Goal: Task Accomplishment & Management: Manage account settings

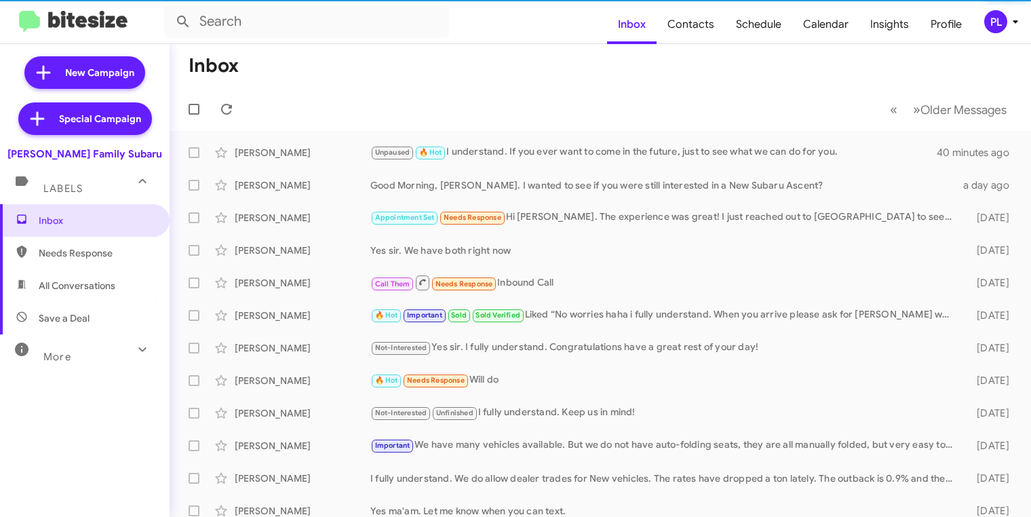
click at [1017, 23] on icon at bounding box center [1015, 22] width 16 height 16
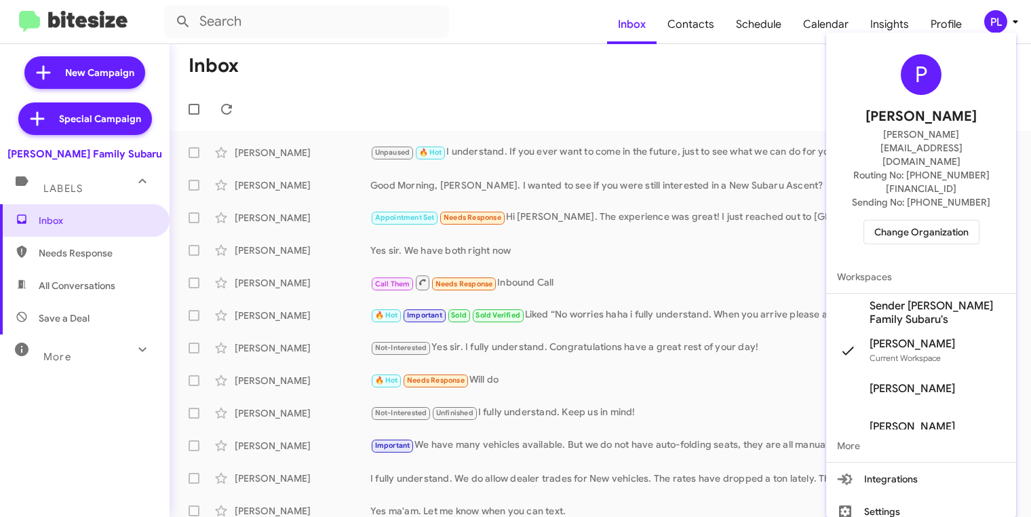
click at [899, 220] on span "Change Organization" at bounding box center [921, 231] width 94 height 23
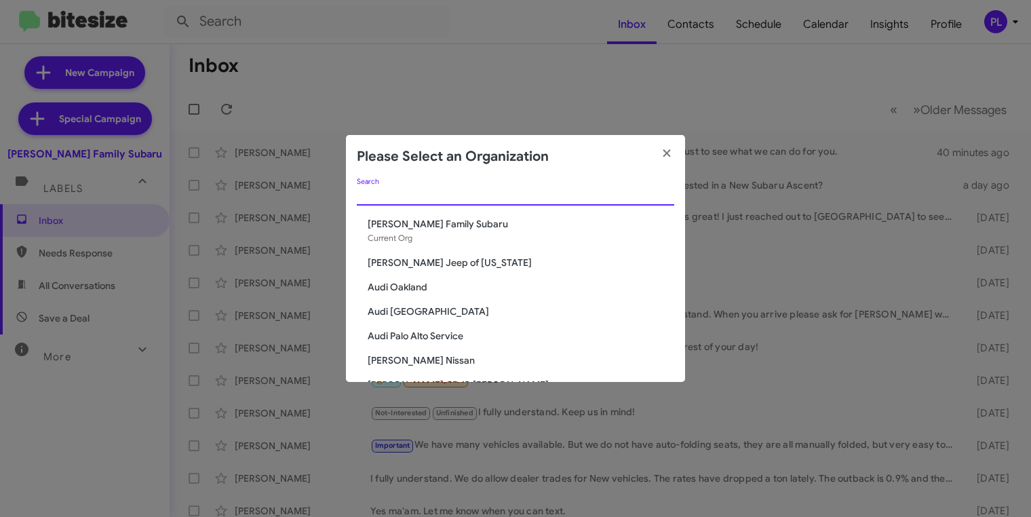
click at [479, 197] on input "Search" at bounding box center [515, 195] width 317 height 11
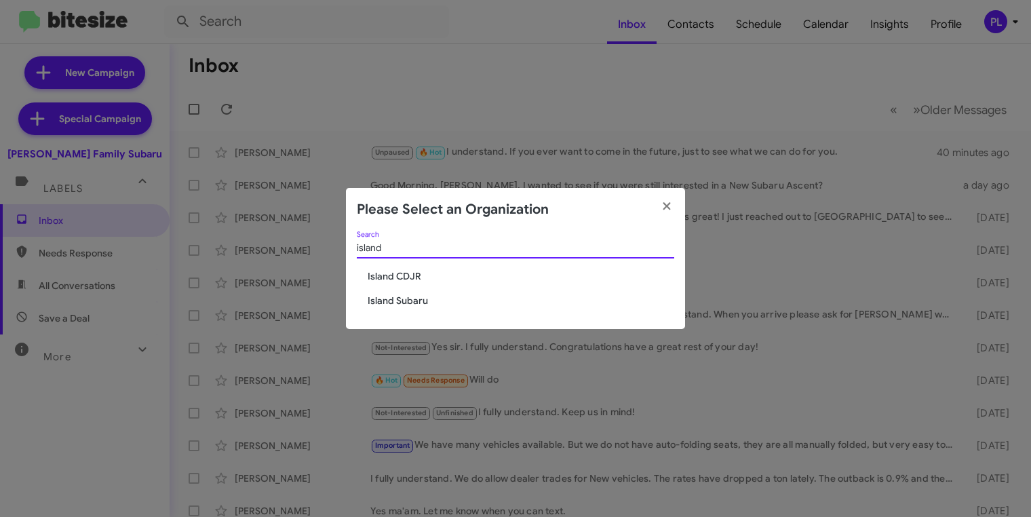
type input "island"
click at [408, 276] on span "Island CDJR" at bounding box center [521, 276] width 307 height 14
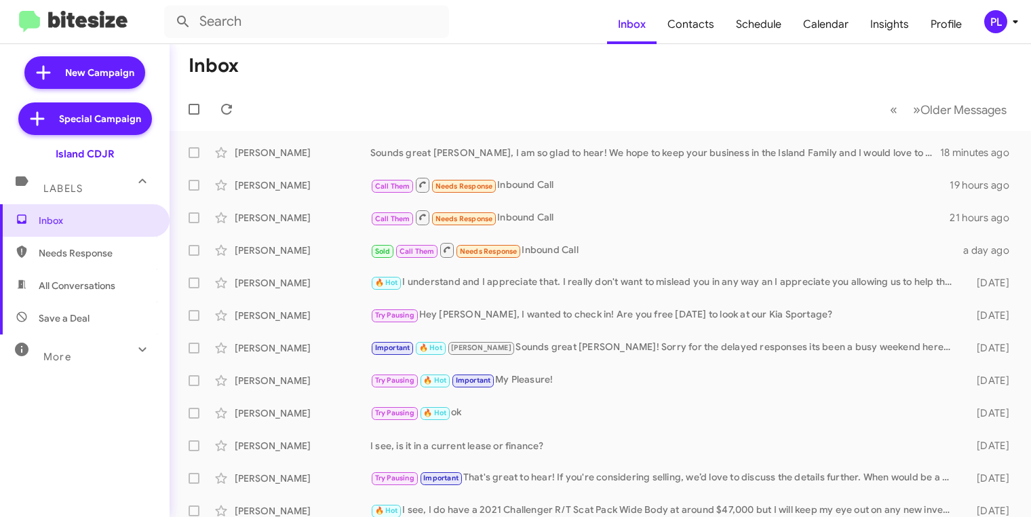
click at [1019, 26] on icon at bounding box center [1015, 22] width 16 height 16
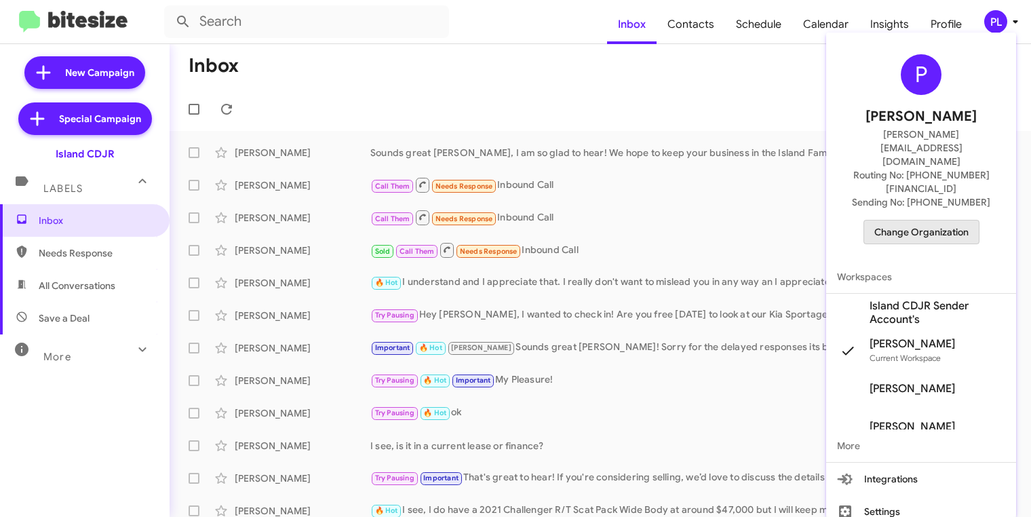
click at [924, 220] on span "Change Organization" at bounding box center [921, 231] width 94 height 23
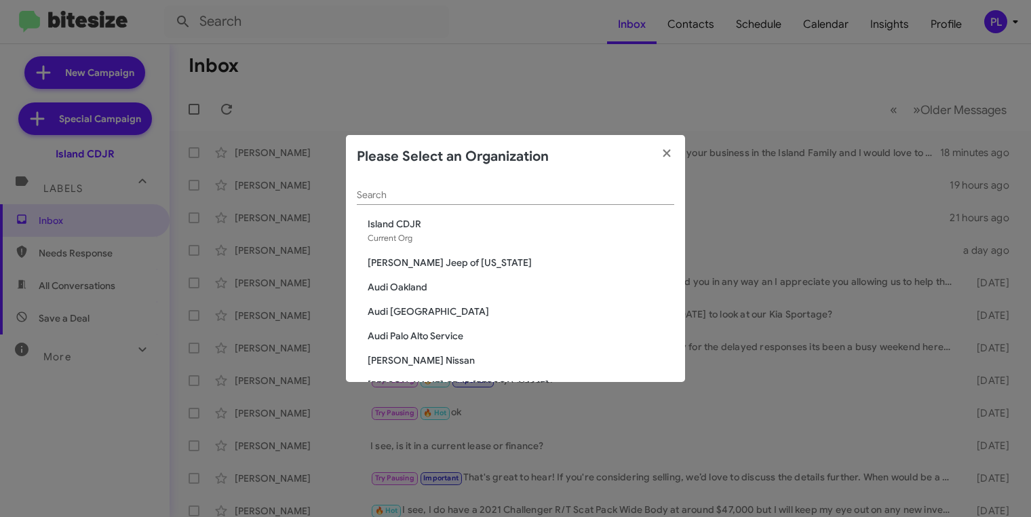
click at [530, 197] on input "Search" at bounding box center [515, 195] width 317 height 11
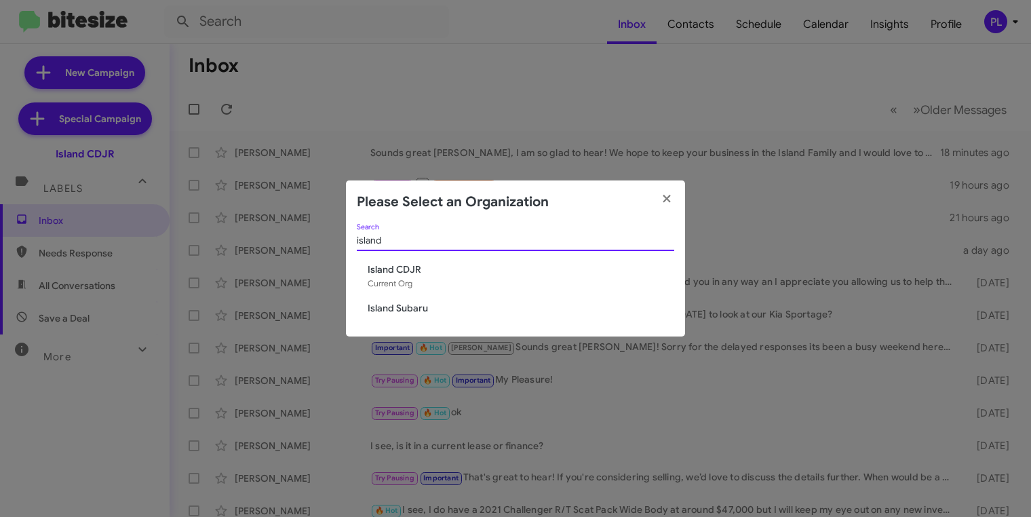
type input "island"
click at [391, 307] on span "Island Subaru" at bounding box center [521, 308] width 307 height 14
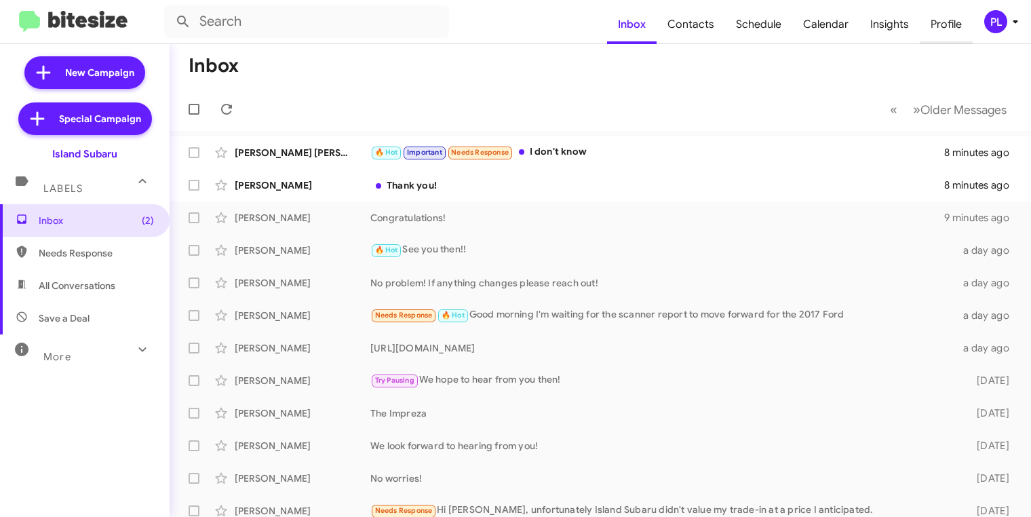
click at [947, 20] on span "Profile" at bounding box center [946, 24] width 53 height 39
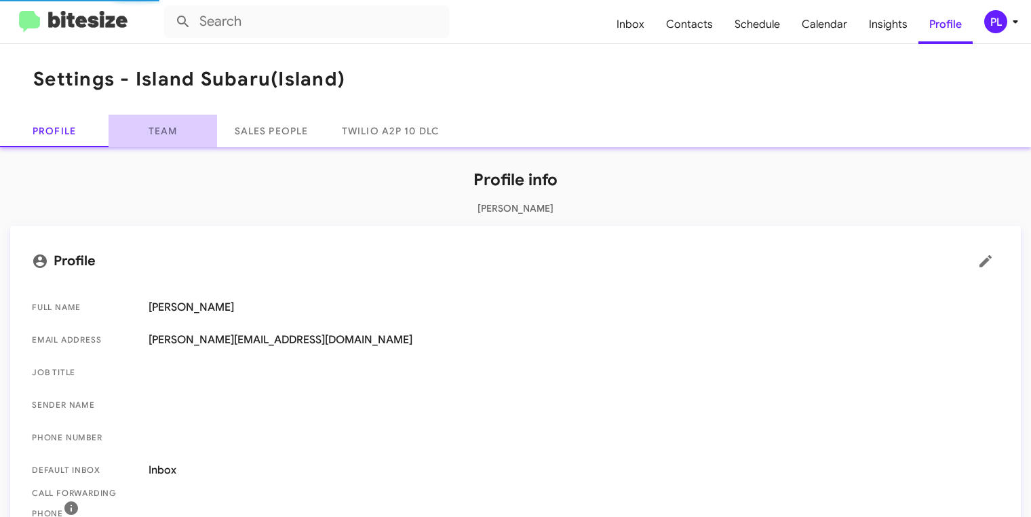
click at [163, 127] on link "Team" at bounding box center [163, 131] width 109 height 33
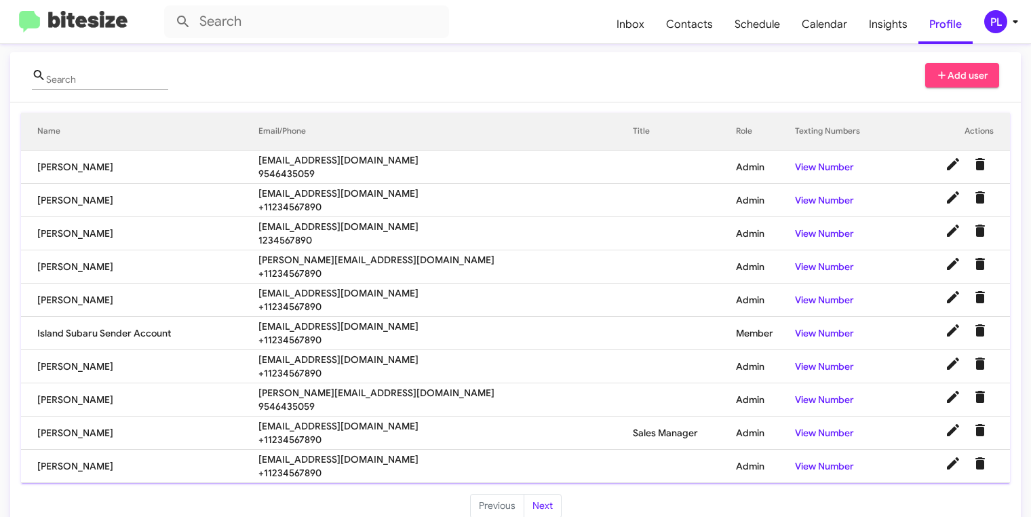
scroll to position [126, 0]
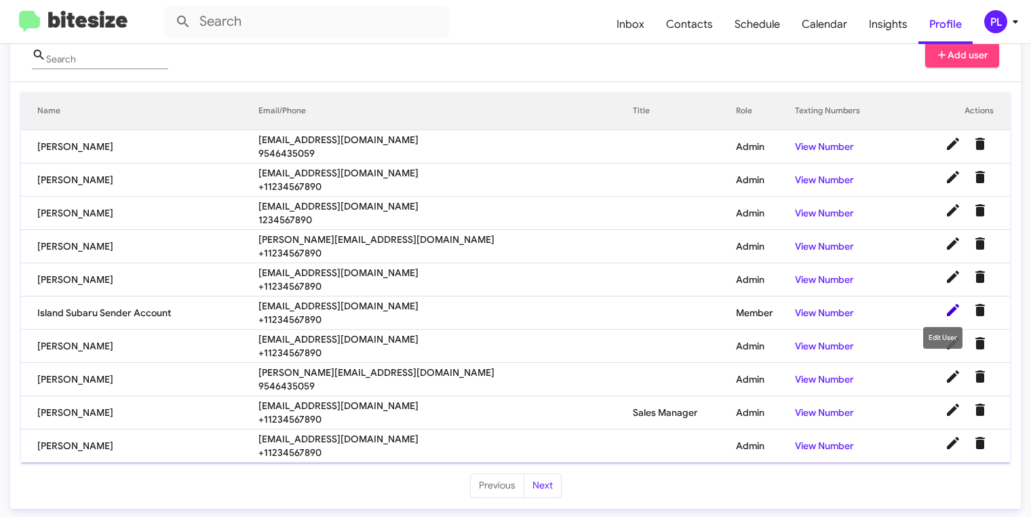
click at [947, 309] on icon at bounding box center [953, 310] width 12 height 12
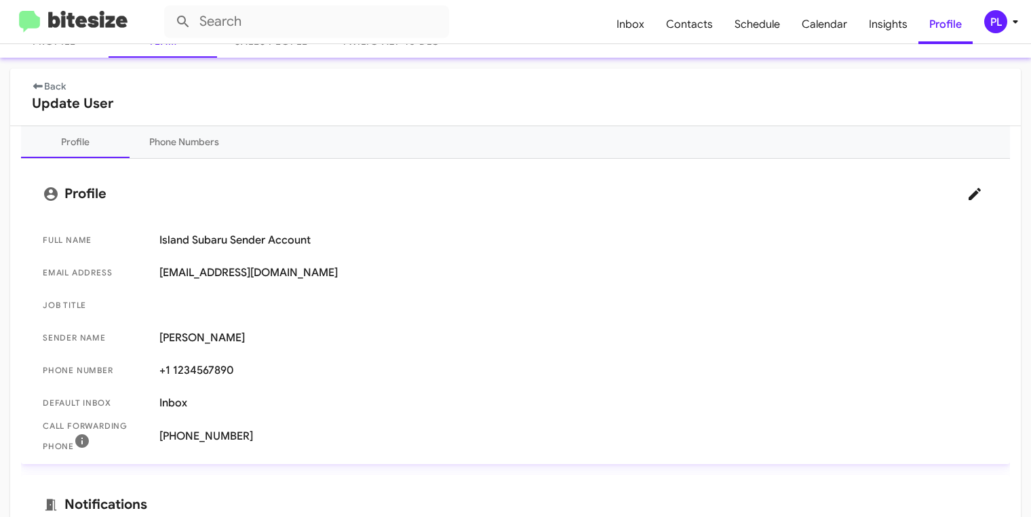
scroll to position [68, 0]
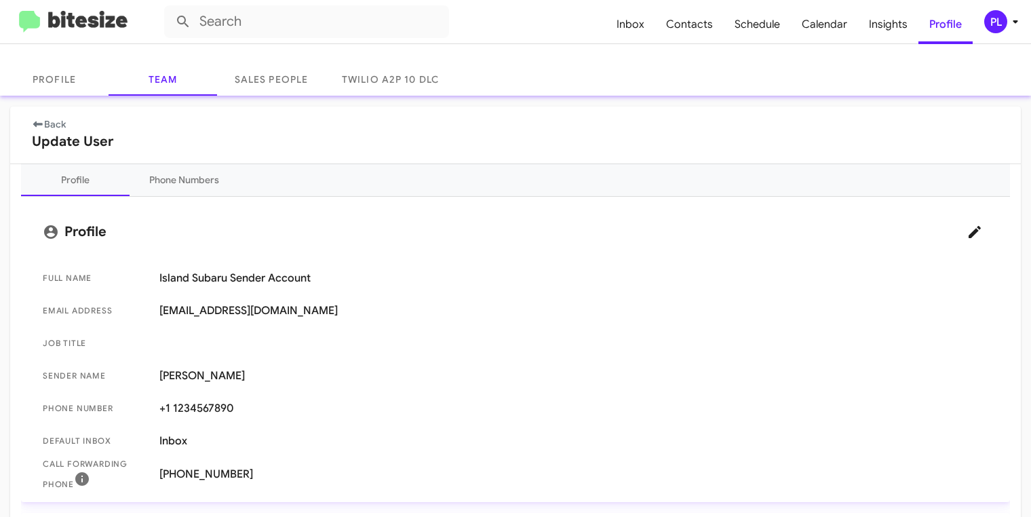
scroll to position [136, 0]
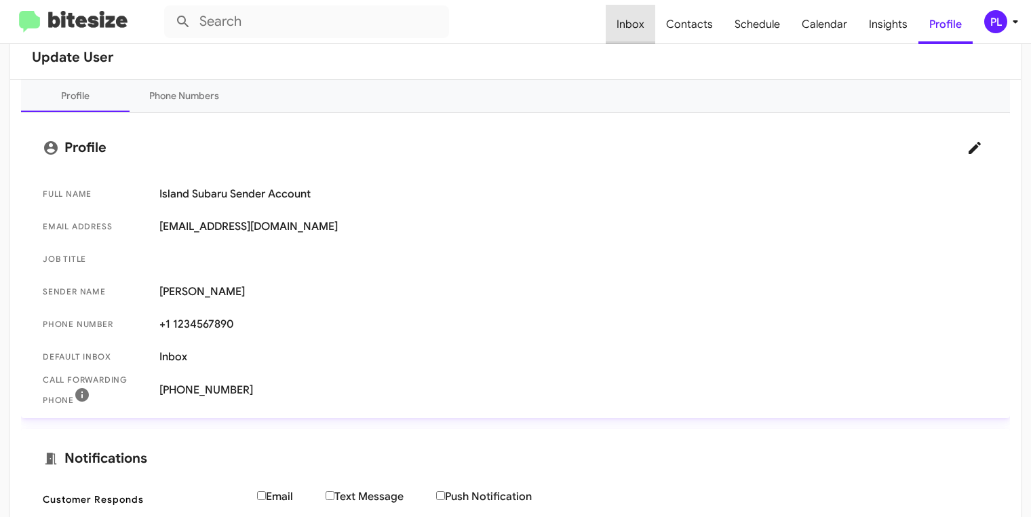
click at [645, 19] on span "Inbox" at bounding box center [631, 24] width 50 height 39
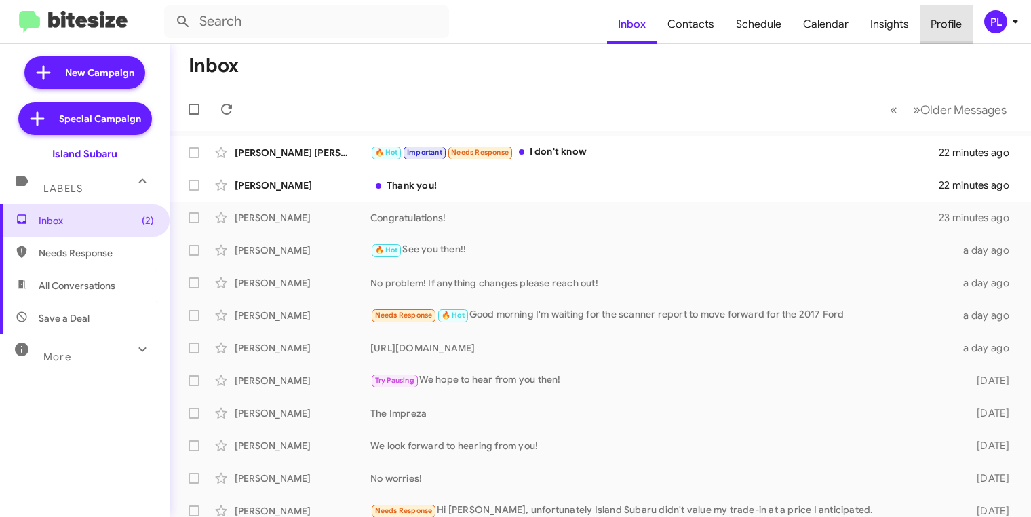
click at [935, 23] on span "Profile" at bounding box center [946, 24] width 53 height 39
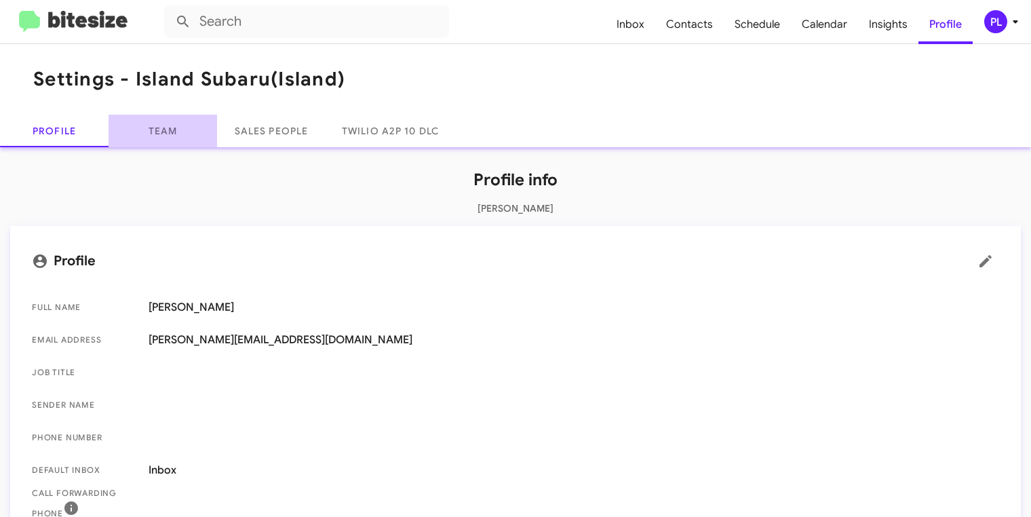
click at [175, 120] on link "Team" at bounding box center [163, 131] width 109 height 33
